Goal: Task Accomplishment & Management: Use online tool/utility

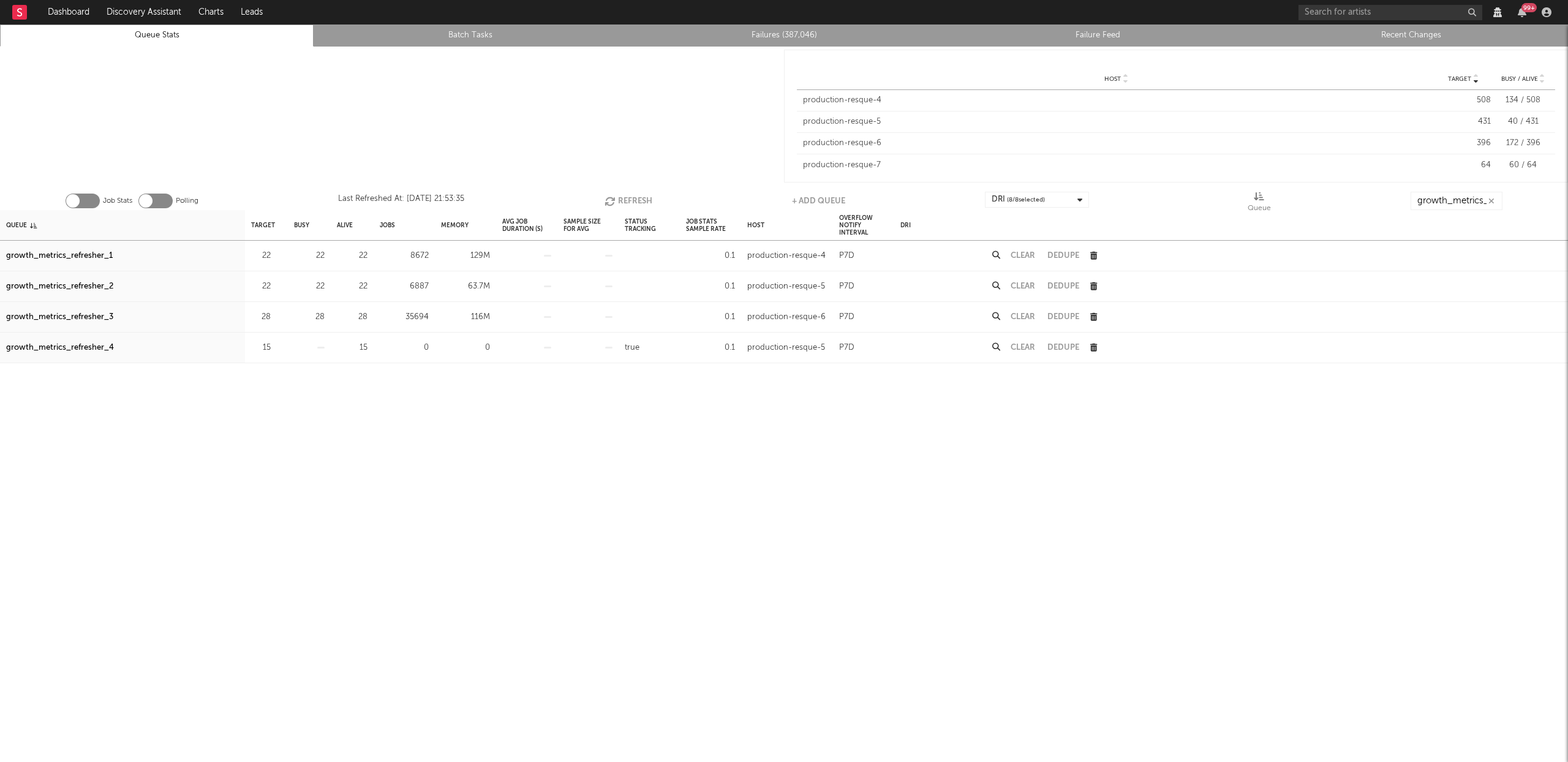
click at [621, 193] on button "Refresh" at bounding box center [628, 201] width 48 height 18
click at [45, 318] on div "growth_metrics_refresher_3" at bounding box center [59, 318] width 107 height 15
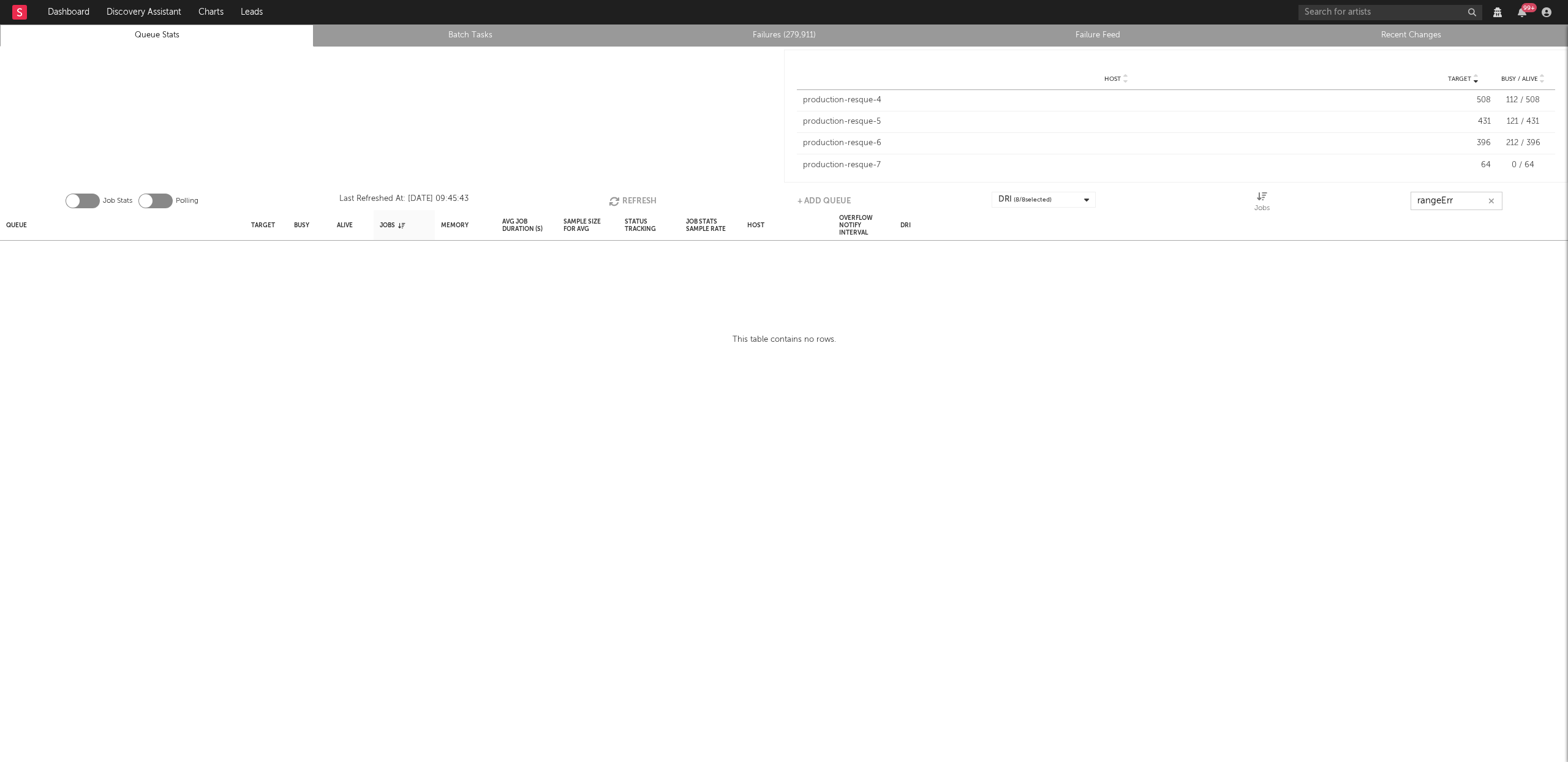
click at [1464, 204] on input "rangeErr" at bounding box center [1457, 201] width 92 height 18
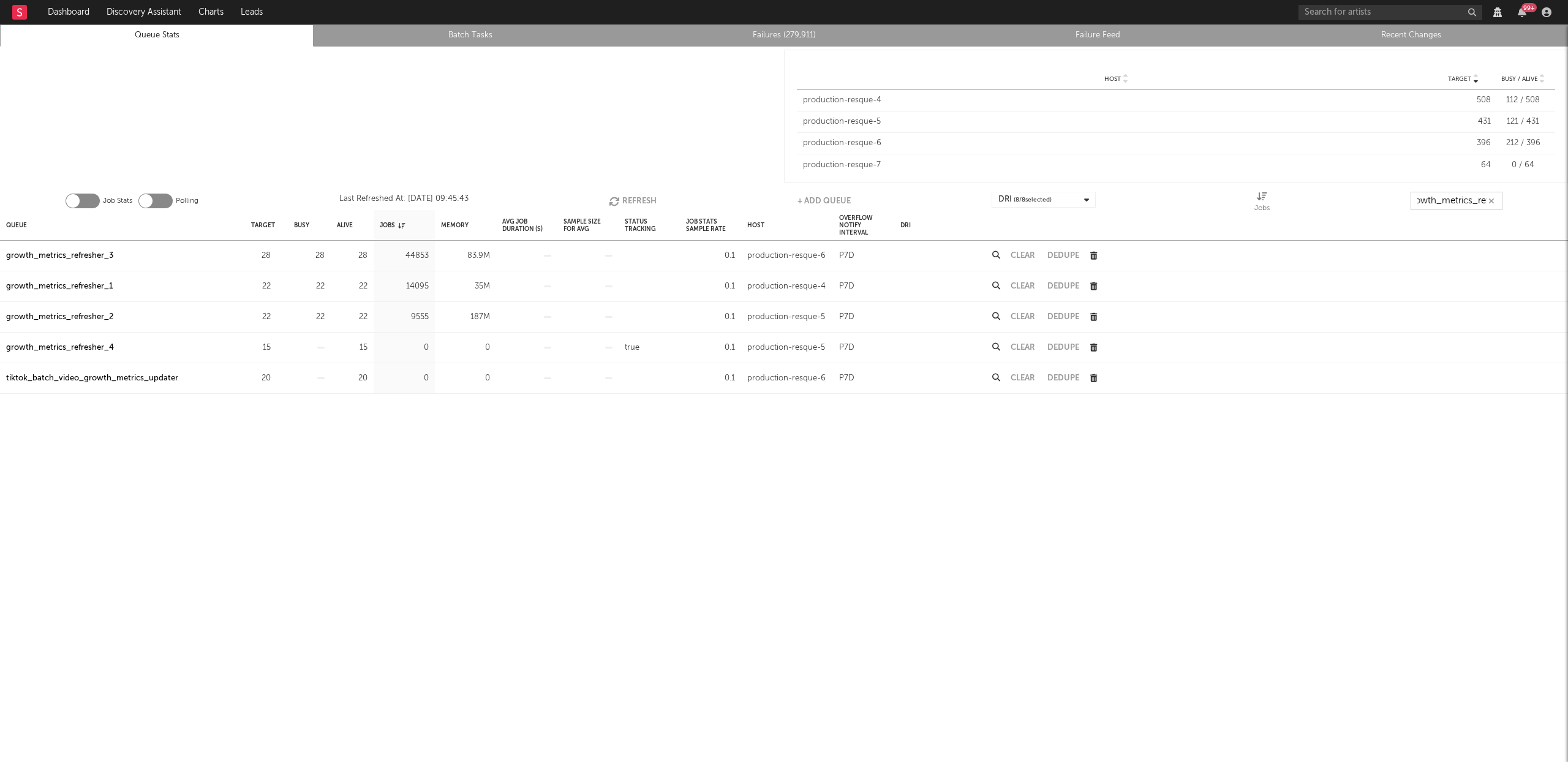
scroll to position [0, 14]
type input "growth_metrics_ref"
click at [22, 221] on div "Queue" at bounding box center [16, 226] width 21 height 27
click at [22, 221] on div "Queue" at bounding box center [21, 226] width 31 height 27
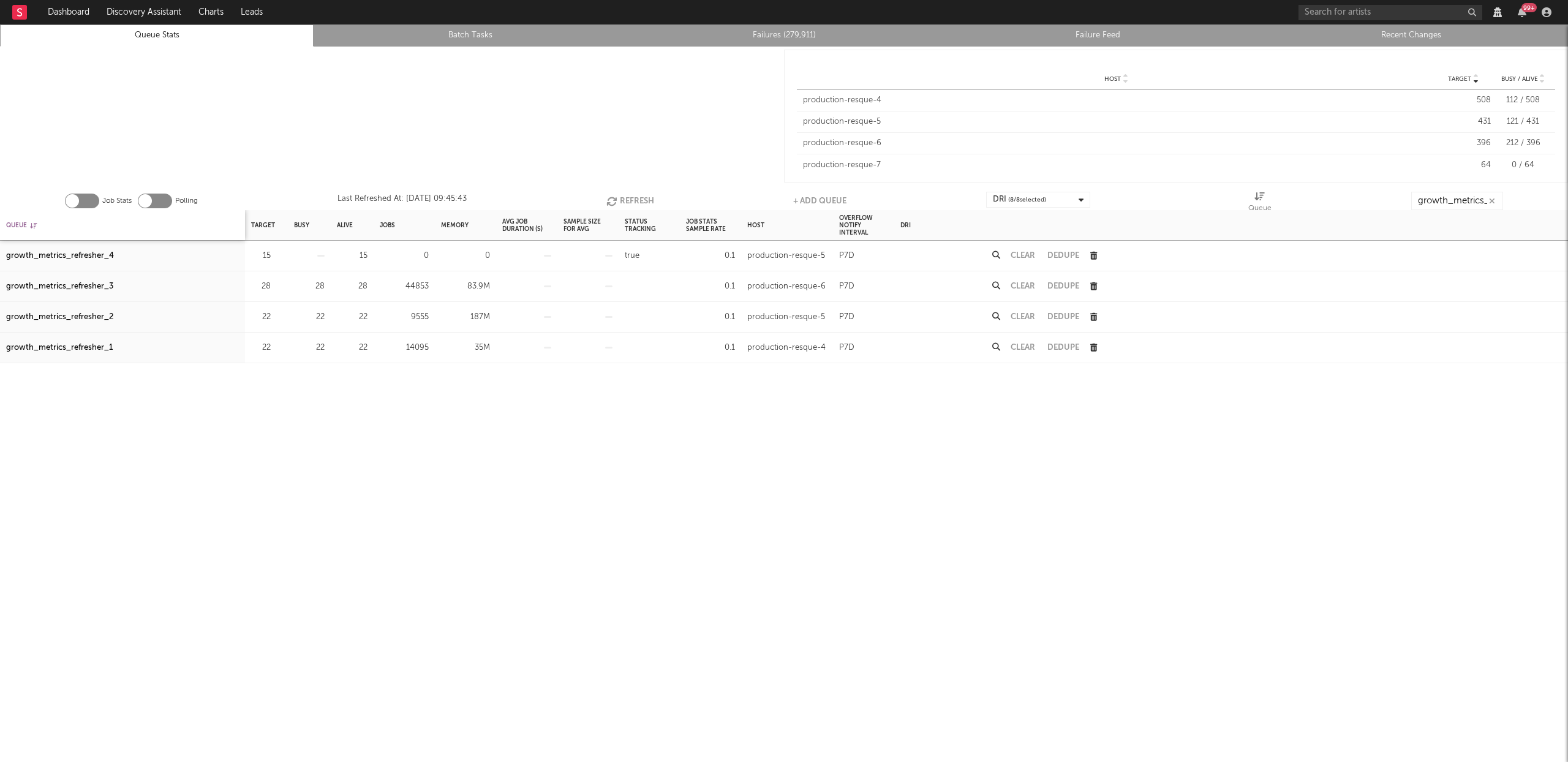
click at [22, 221] on div "Queue" at bounding box center [21, 226] width 31 height 27
click at [104, 258] on div "growth_metrics_refresher_1" at bounding box center [59, 257] width 107 height 15
click at [107, 283] on div "growth_metrics_refresher_2" at bounding box center [59, 287] width 107 height 15
click at [104, 319] on div "growth_metrics_refresher_3" at bounding box center [59, 318] width 107 height 15
click at [640, 203] on button "Refresh" at bounding box center [630, 201] width 48 height 18
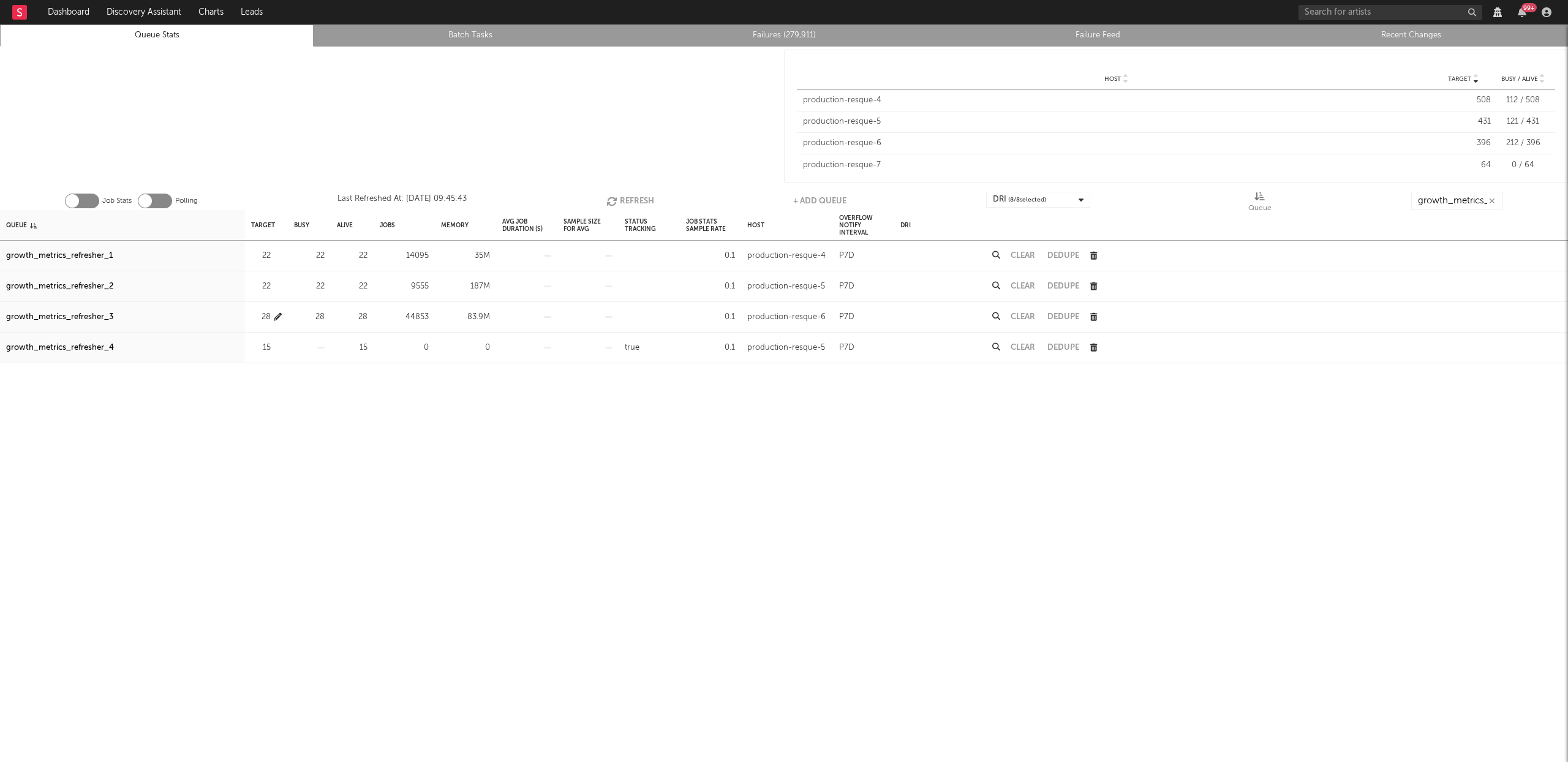
click at [276, 316] on icon "button" at bounding box center [278, 318] width 8 height 8
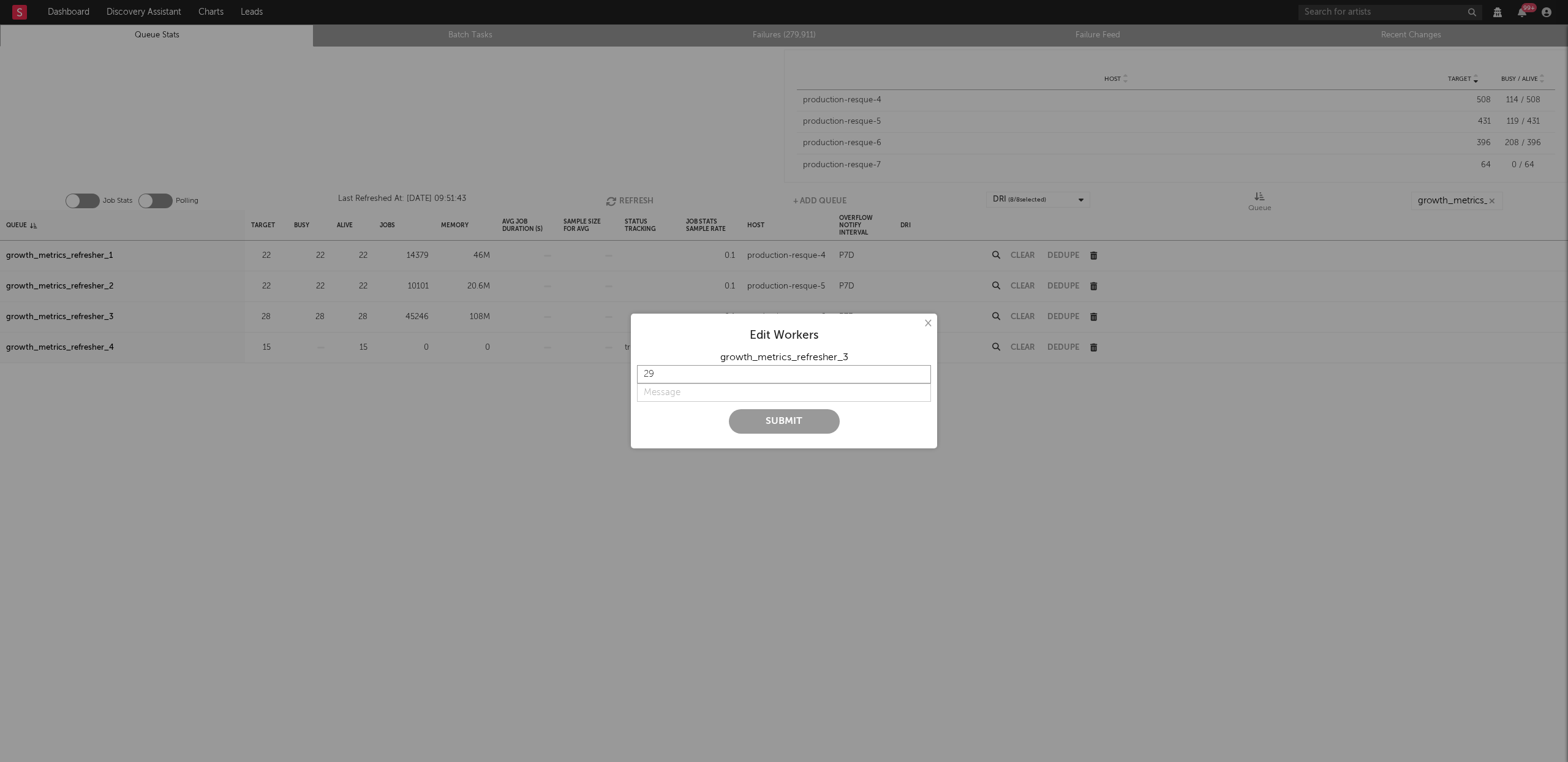
click at [919, 371] on input "29" at bounding box center [784, 374] width 294 height 18
type input "30"
click at [919, 371] on input "30" at bounding box center [784, 374] width 294 height 18
click at [675, 393] on input "string" at bounding box center [784, 393] width 294 height 18
type input "more workers"
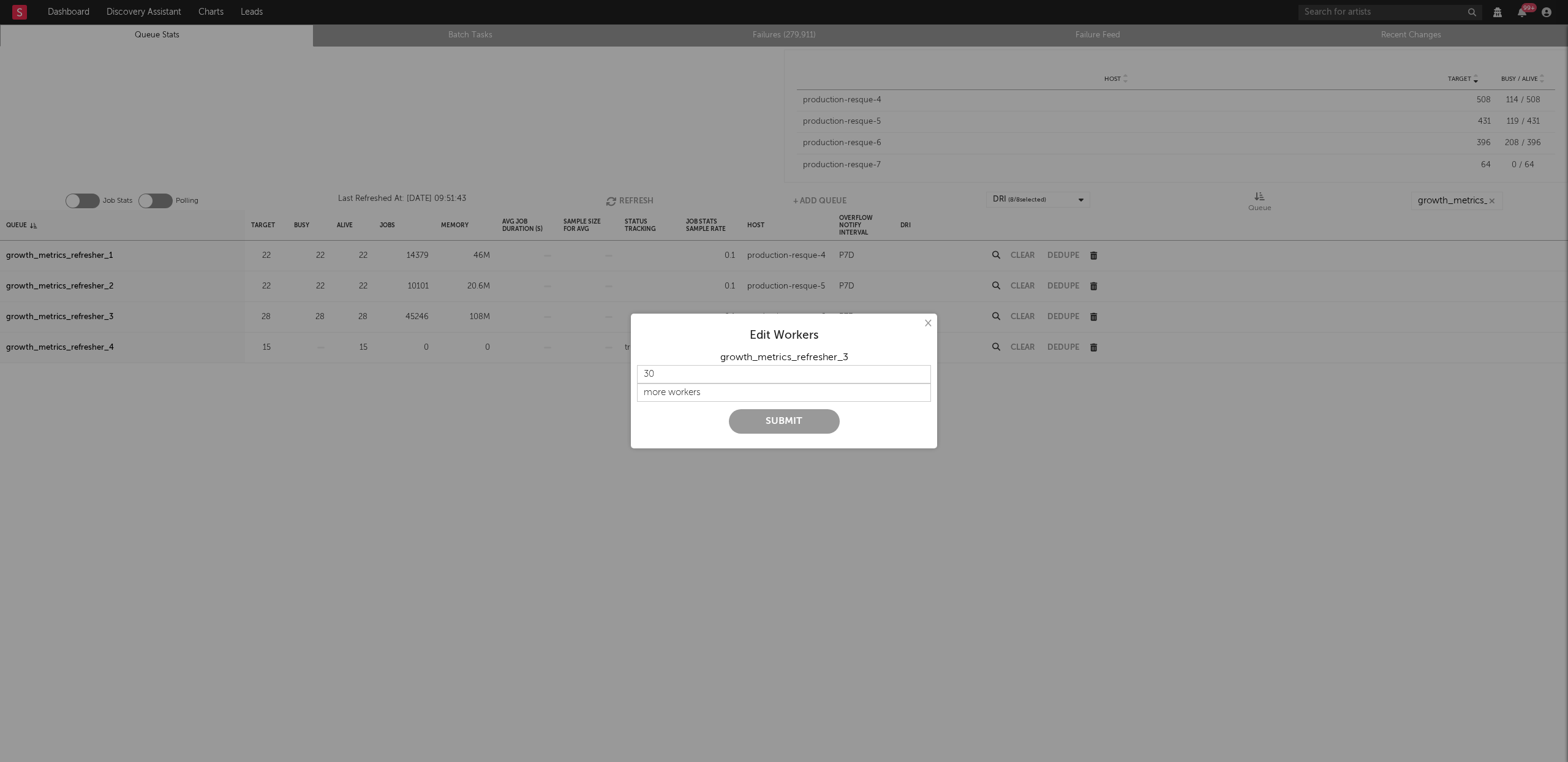
click at [746, 417] on button "Submit" at bounding box center [784, 421] width 111 height 24
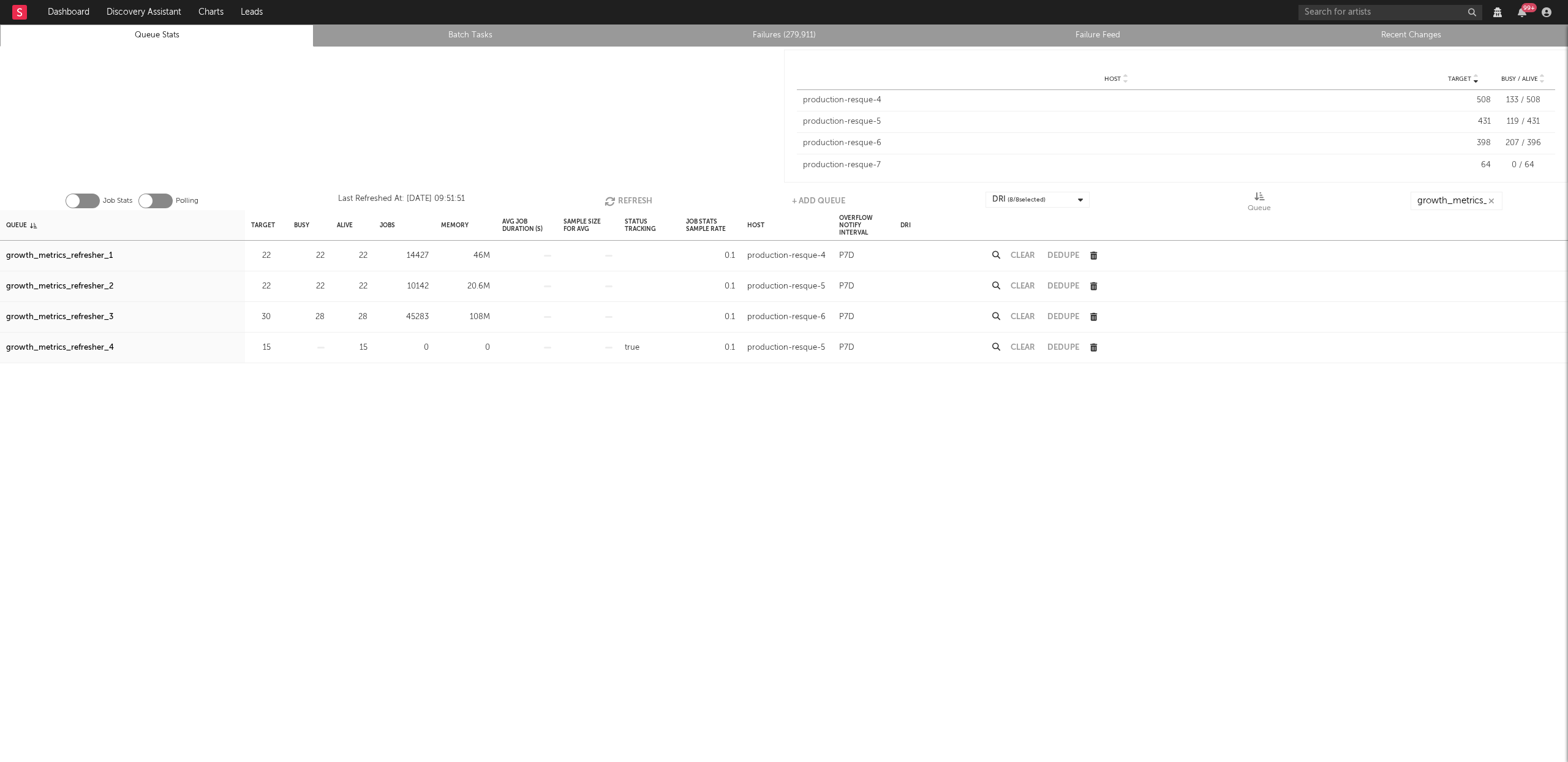
click at [627, 194] on button "Refresh" at bounding box center [628, 201] width 48 height 18
click at [628, 194] on button "Refresh" at bounding box center [629, 201] width 48 height 18
click at [628, 194] on button "Refresh" at bounding box center [628, 201] width 48 height 18
click at [274, 317] on icon "button" at bounding box center [278, 318] width 8 height 8
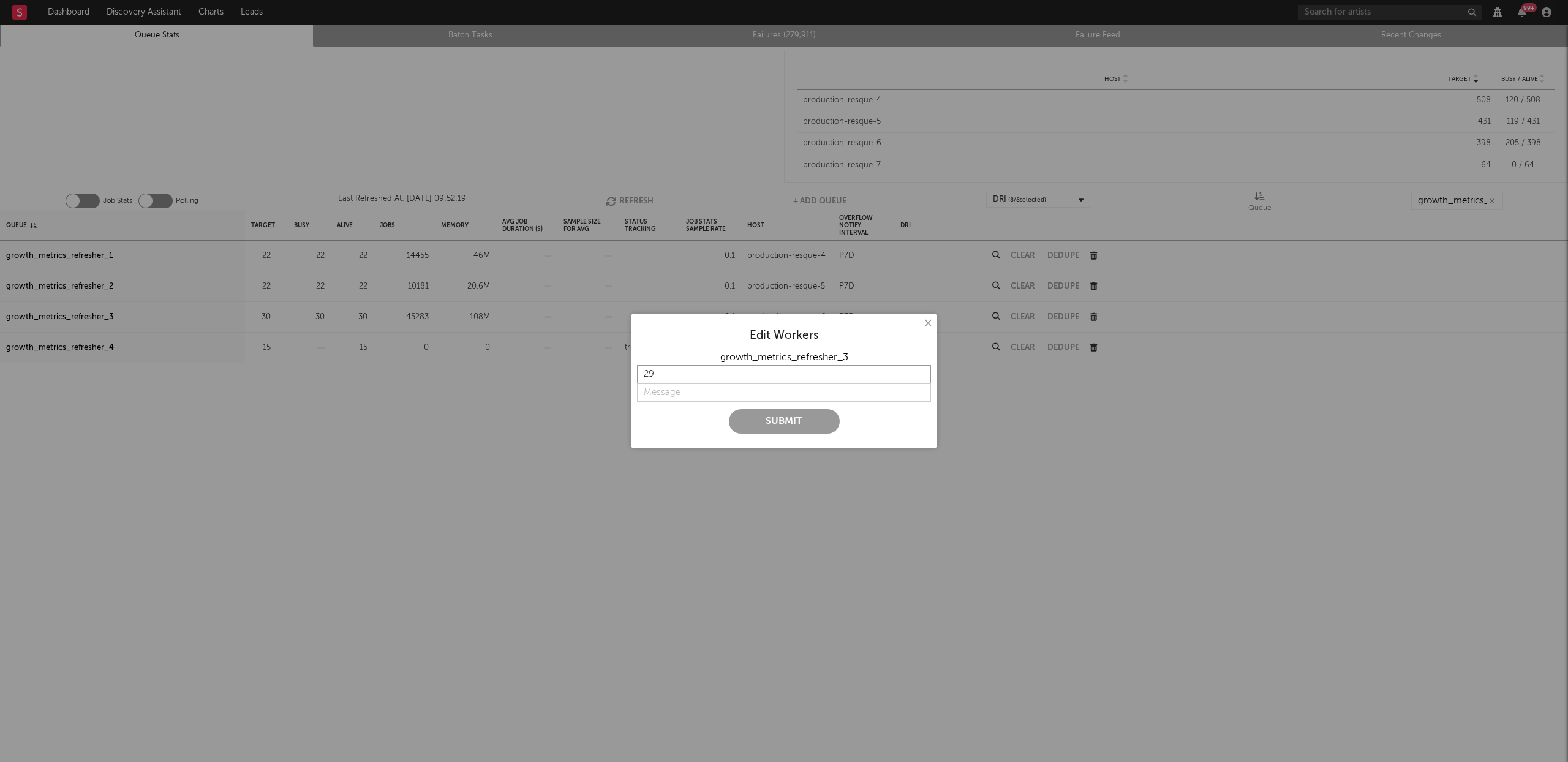
click at [918, 376] on input "29" at bounding box center [784, 374] width 294 height 18
click at [918, 376] on input "28" at bounding box center [784, 374] width 294 height 18
click at [918, 376] on input "27" at bounding box center [784, 374] width 294 height 18
click at [687, 394] on input "string" at bounding box center [784, 393] width 294 height 18
click at [920, 377] on input "26" at bounding box center [784, 374] width 294 height 18
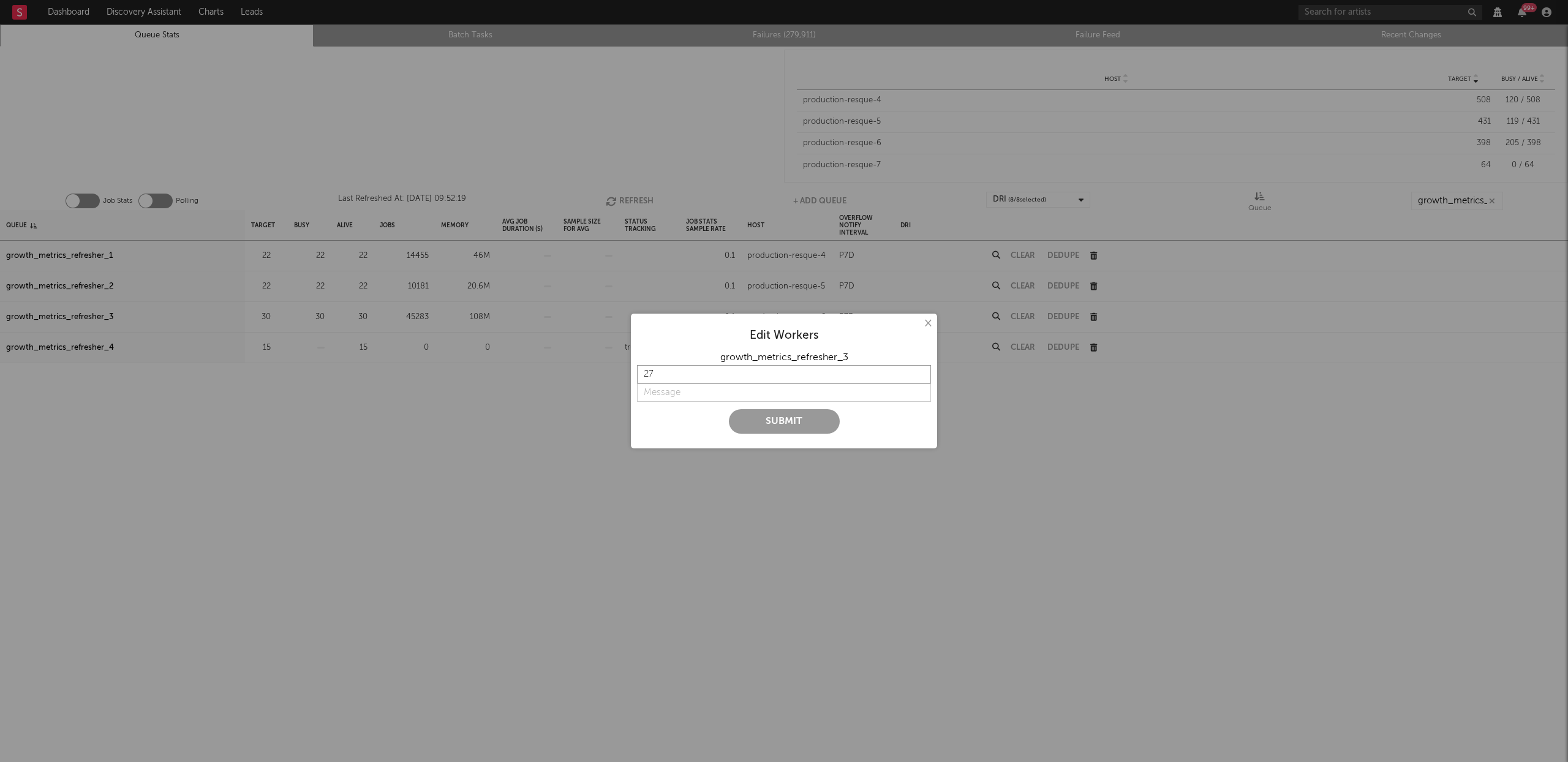
click at [919, 371] on input "27" at bounding box center [784, 374] width 294 height 18
click at [921, 378] on input "26" at bounding box center [784, 374] width 294 height 18
click at [725, 396] on input "string" at bounding box center [784, 393] width 294 height 18
type input "27"
click at [921, 370] on input "27" at bounding box center [784, 374] width 294 height 18
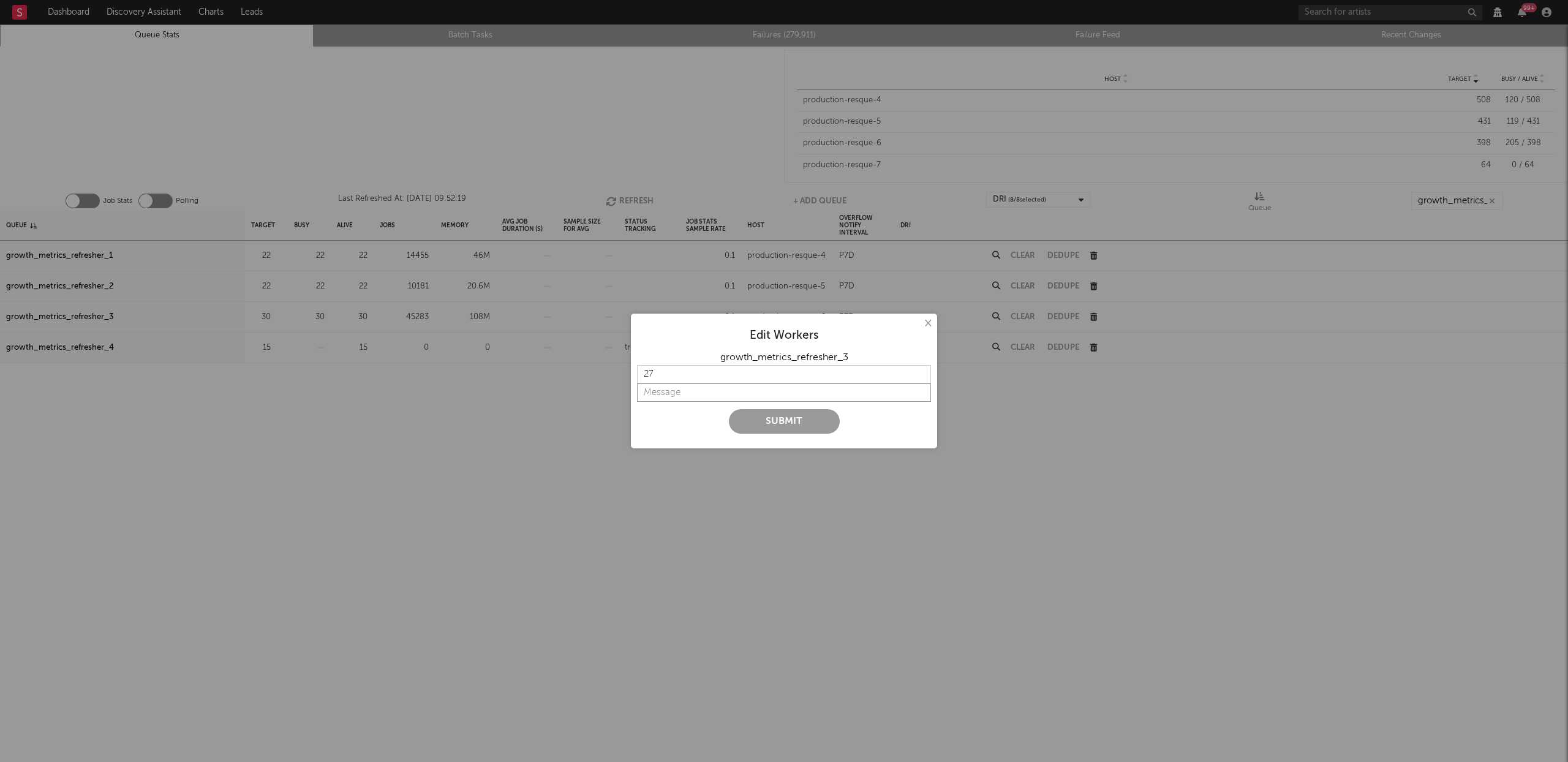
click at [727, 399] on input "string" at bounding box center [784, 393] width 294 height 18
type input "lower"
click at [771, 421] on button "Submit" at bounding box center [784, 421] width 111 height 24
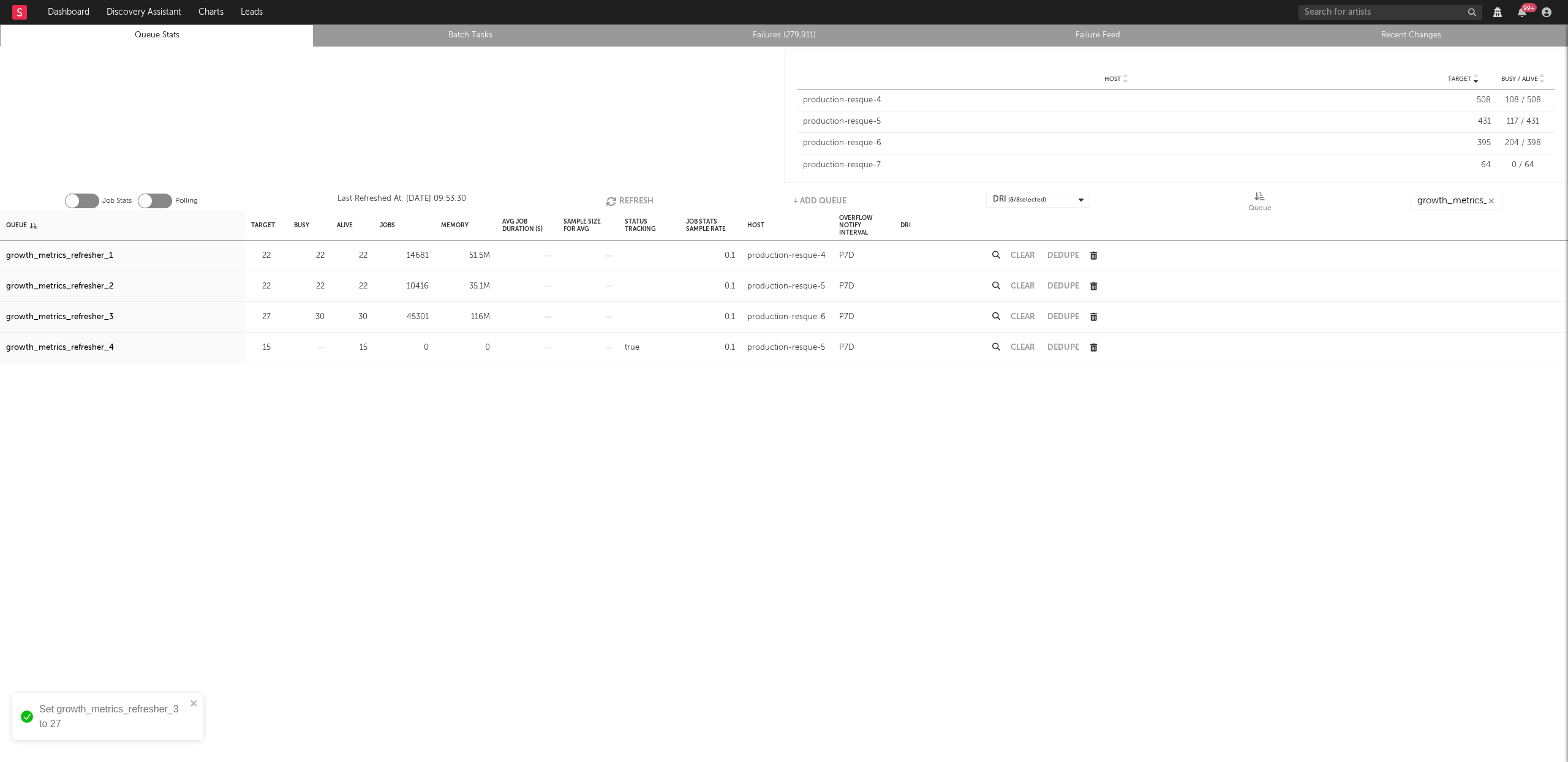
click at [619, 196] on button "Refresh" at bounding box center [629, 201] width 48 height 18
click at [99, 315] on div "growth_metrics_refresher_3" at bounding box center [59, 318] width 107 height 15
click at [635, 200] on button "Refresh" at bounding box center [629, 201] width 48 height 18
click at [632, 200] on button "Refresh" at bounding box center [629, 201] width 48 height 18
click at [630, 196] on button "Refresh" at bounding box center [630, 201] width 48 height 18
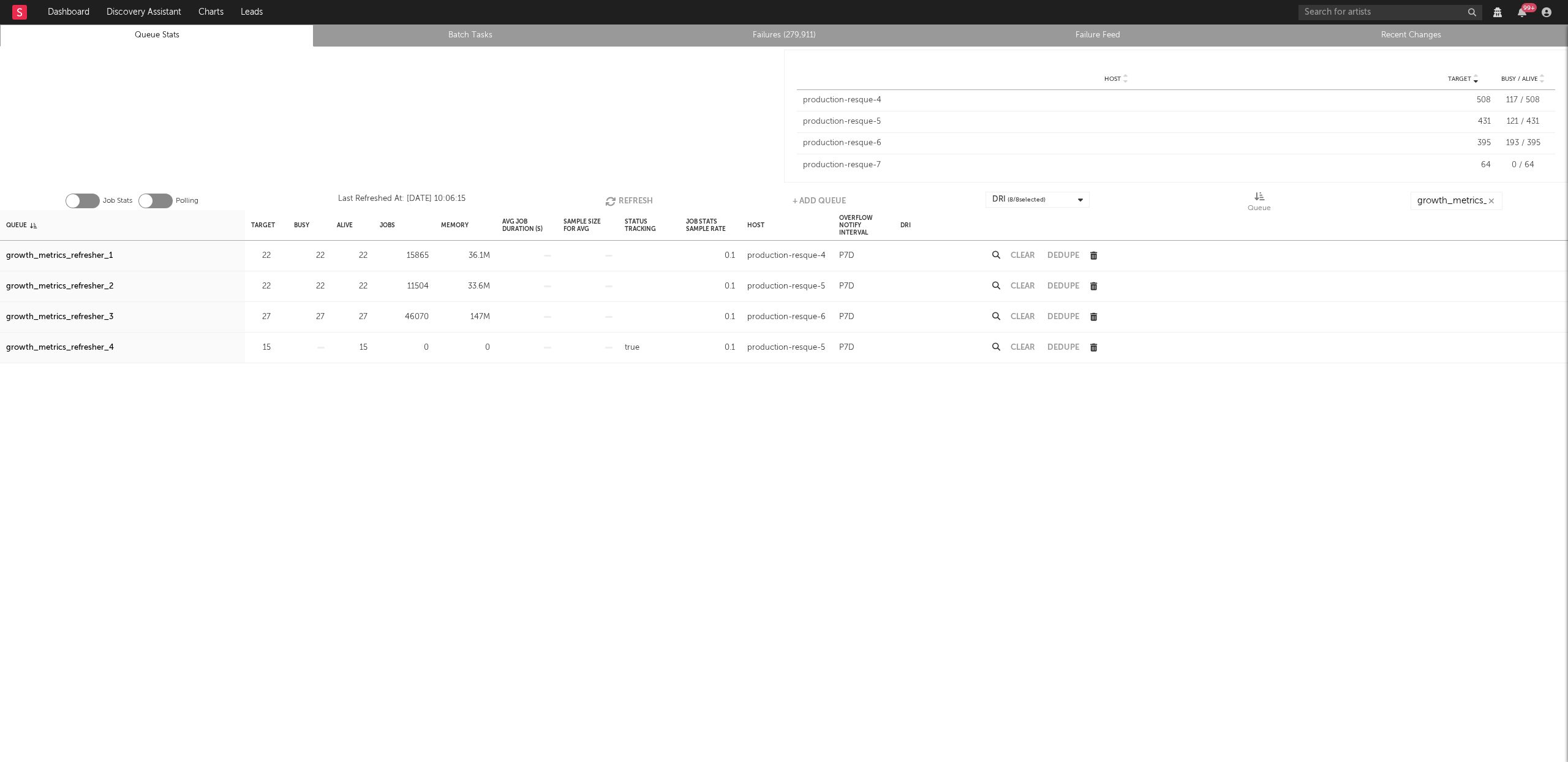
click at [618, 199] on button "Refresh" at bounding box center [628, 201] width 48 height 18
click at [617, 200] on button "Refresh" at bounding box center [629, 201] width 48 height 18
